Goal: Check status: Check status

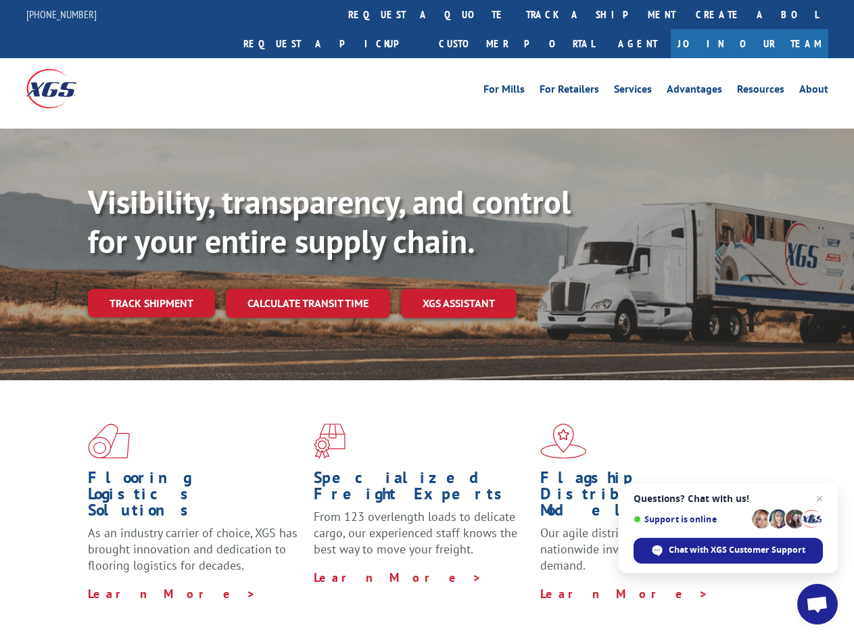
click at [427, 319] on div "Visibility, transparency, and control for your entire supply chain. Track shipm…" at bounding box center [471, 277] width 766 height 189
click at [516, 14] on link "track a shipment" at bounding box center [601, 14] width 170 height 29
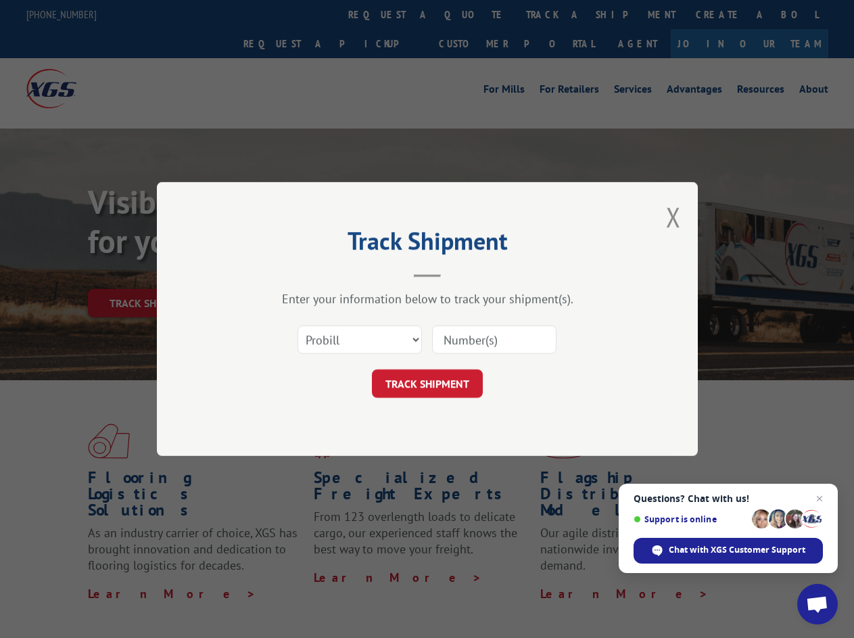
click at [472, 14] on div "Track Shipment Enter your information below to track your shipment(s). Select c…" at bounding box center [427, 319] width 854 height 638
click at [557, 14] on div "Track Shipment Enter your information below to track your shipment(s). Select c…" at bounding box center [427, 319] width 854 height 638
click at [151, 273] on div "Track Shipment Enter your information below to track your shipment(s). Select c…" at bounding box center [427, 319] width 854 height 638
click at [307, 273] on header "Track Shipment" at bounding box center [428, 254] width 406 height 46
click at [459, 273] on header "Track Shipment" at bounding box center [428, 254] width 406 height 46
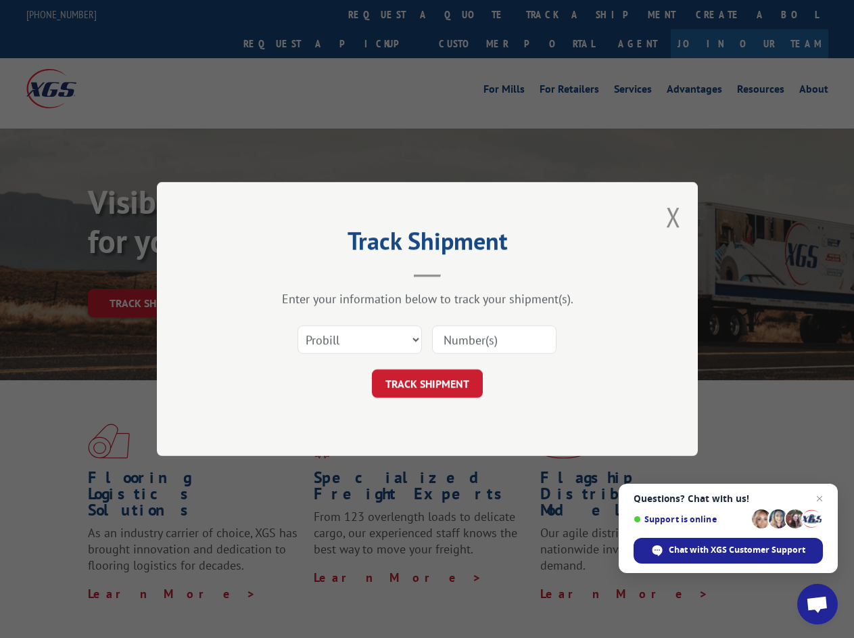
click at [818, 604] on span "Open chat" at bounding box center [817, 605] width 22 height 19
